Goal: Find specific page/section: Find specific page/section

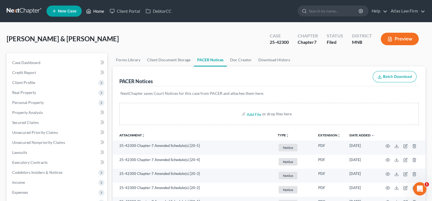
click at [96, 11] on link "Home" at bounding box center [95, 11] width 24 height 10
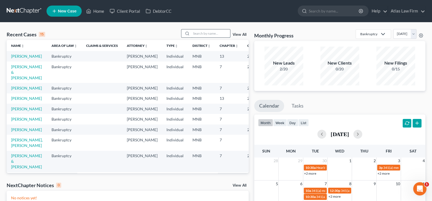
click at [201, 32] on input "search" at bounding box center [210, 33] width 39 height 8
type input "[PERSON_NAME]"
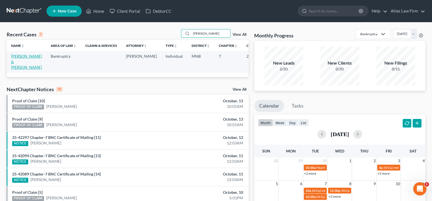
click at [20, 56] on link "[PERSON_NAME] & [PERSON_NAME]" at bounding box center [26, 62] width 31 height 16
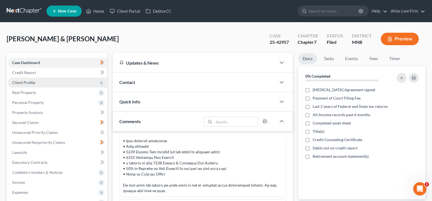
scroll to position [55, 0]
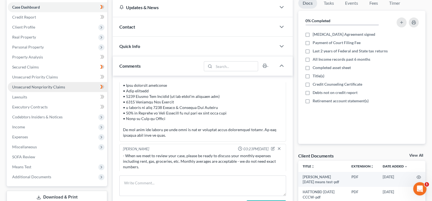
click at [36, 86] on span "Unsecured Nonpriority Claims" at bounding box center [38, 86] width 53 height 5
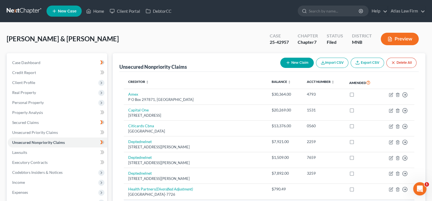
scroll to position [55, 0]
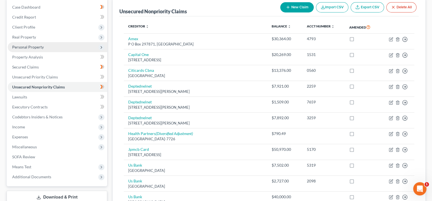
click at [36, 48] on span "Personal Property" at bounding box center [28, 47] width 32 height 5
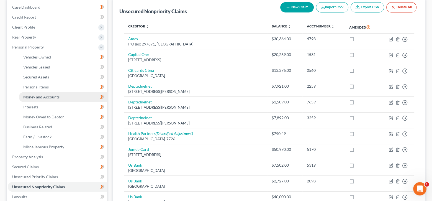
click at [49, 94] on span "Money and Accounts" at bounding box center [41, 96] width 36 height 5
